Goal: Transaction & Acquisition: Obtain resource

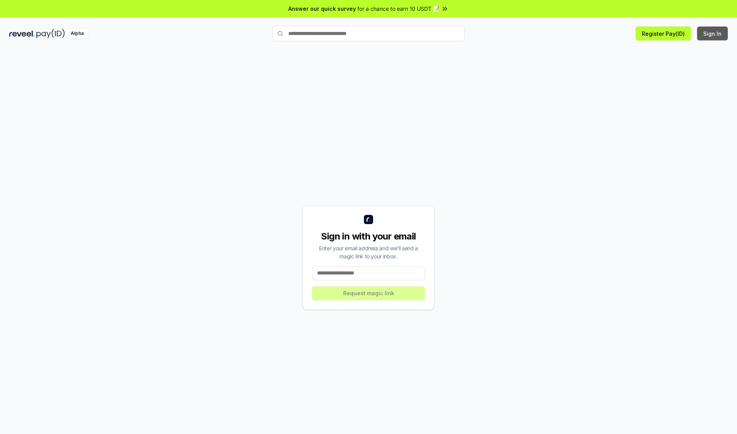
click at [713, 33] on button "Sign In" at bounding box center [712, 34] width 31 height 14
type input "**********"
click at [369, 293] on button "Request magic link" at bounding box center [368, 293] width 113 height 14
